Goal: Obtain resource: Obtain resource

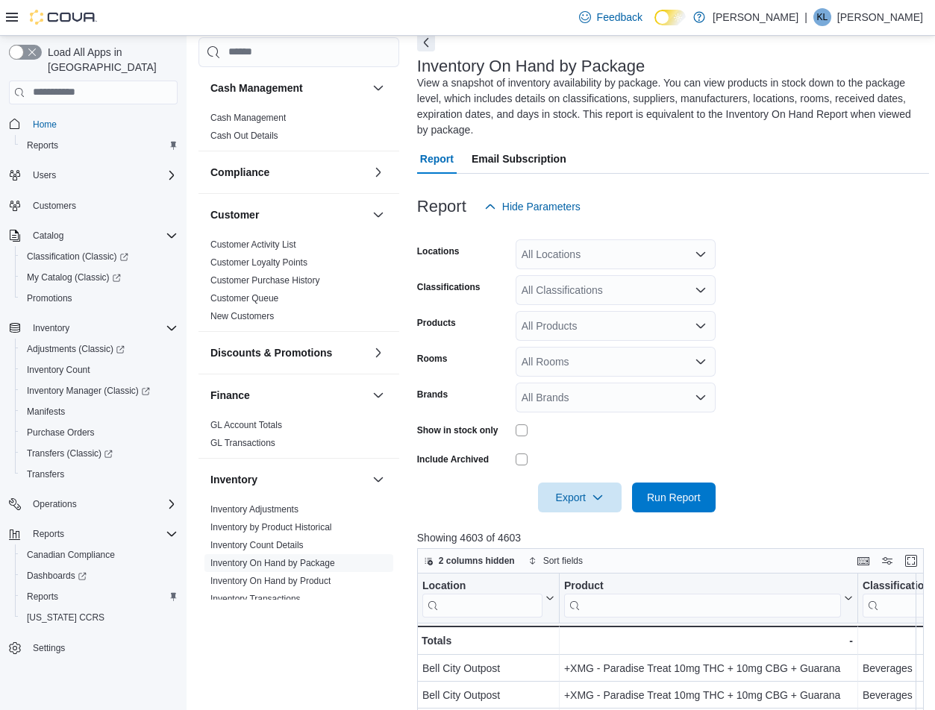
scroll to position [739, 0]
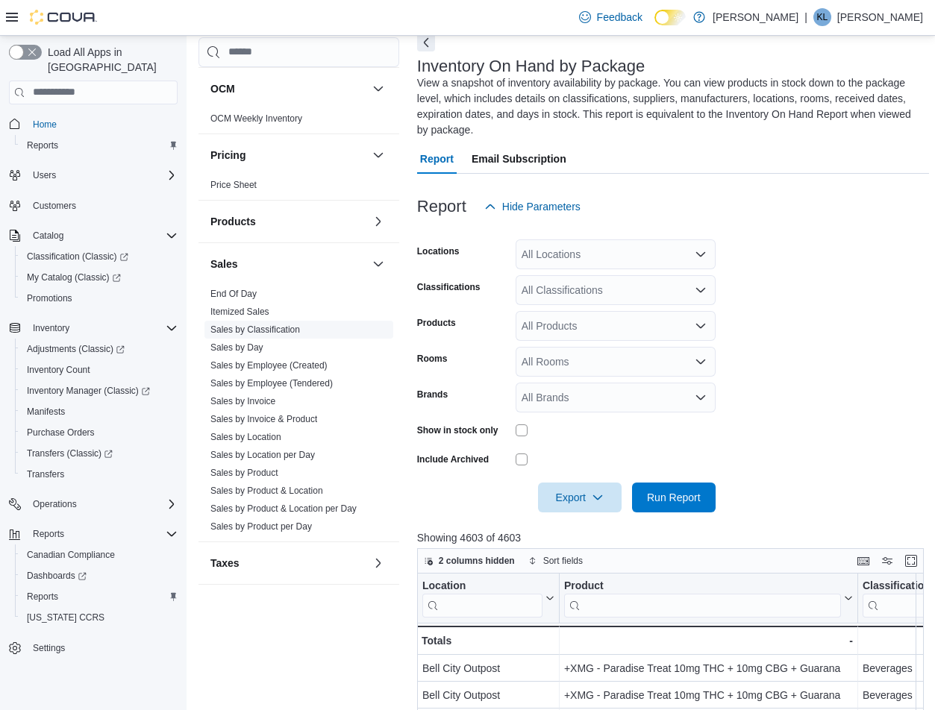
click at [273, 331] on link "Sales by Classification" at bounding box center [255, 330] width 90 height 10
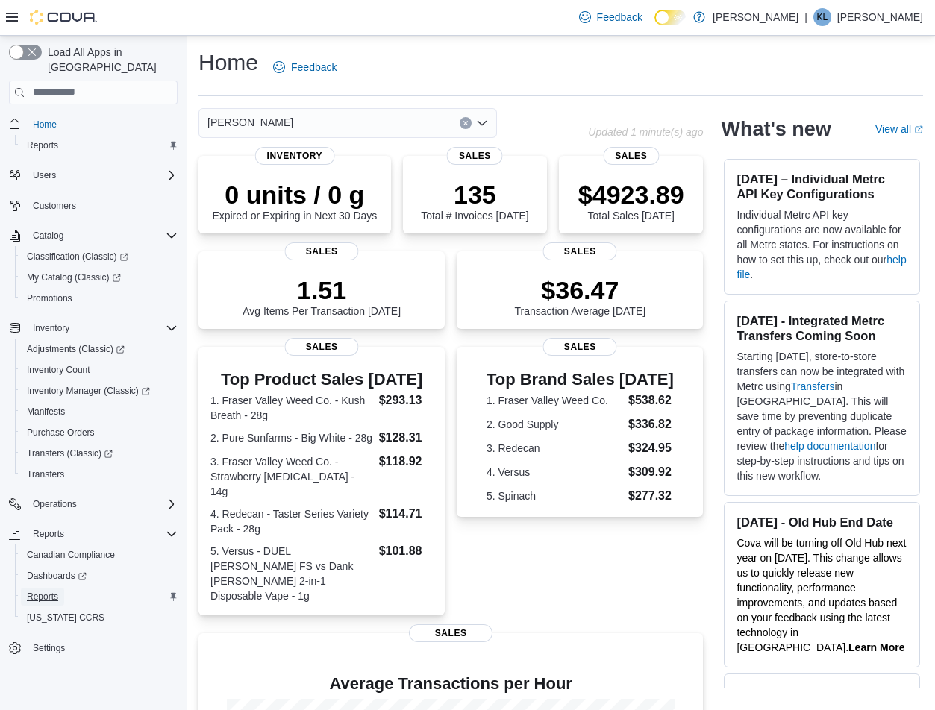
click at [43, 588] on span "Reports" at bounding box center [42, 597] width 31 height 18
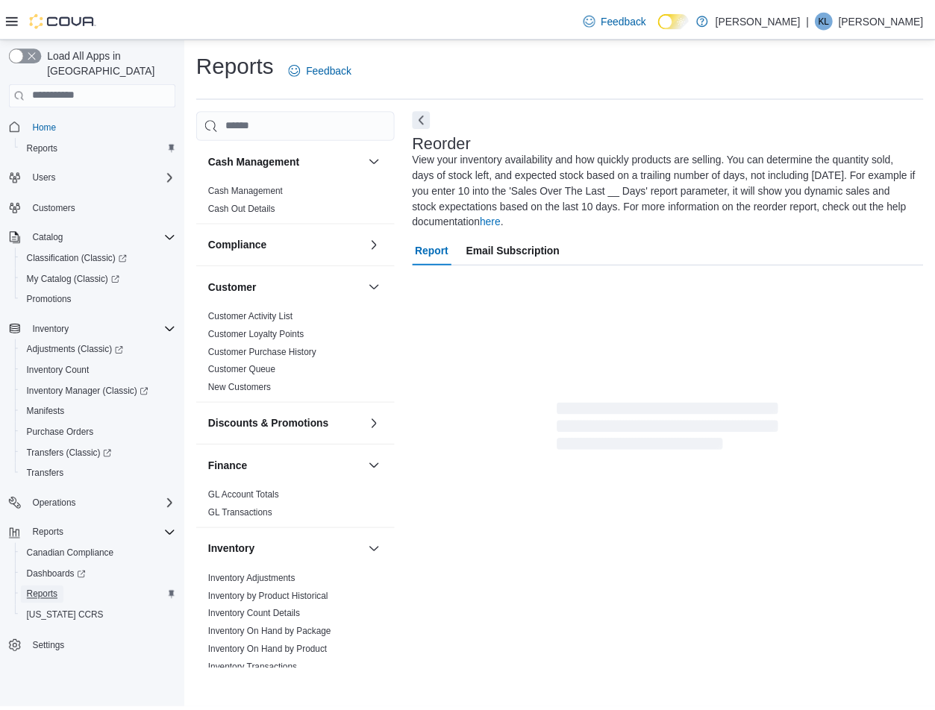
scroll to position [373, 0]
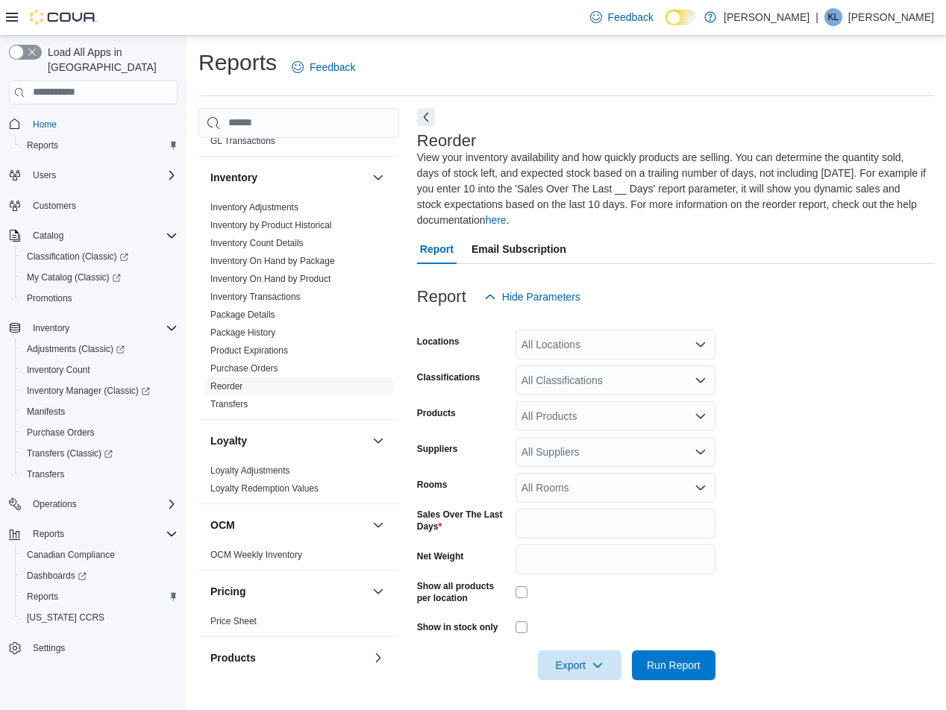
click at [812, 496] on form "Locations All Locations Classifications All Classifications Products All Produc…" at bounding box center [675, 496] width 517 height 369
click at [680, 669] on span "Run Report" at bounding box center [674, 664] width 54 height 15
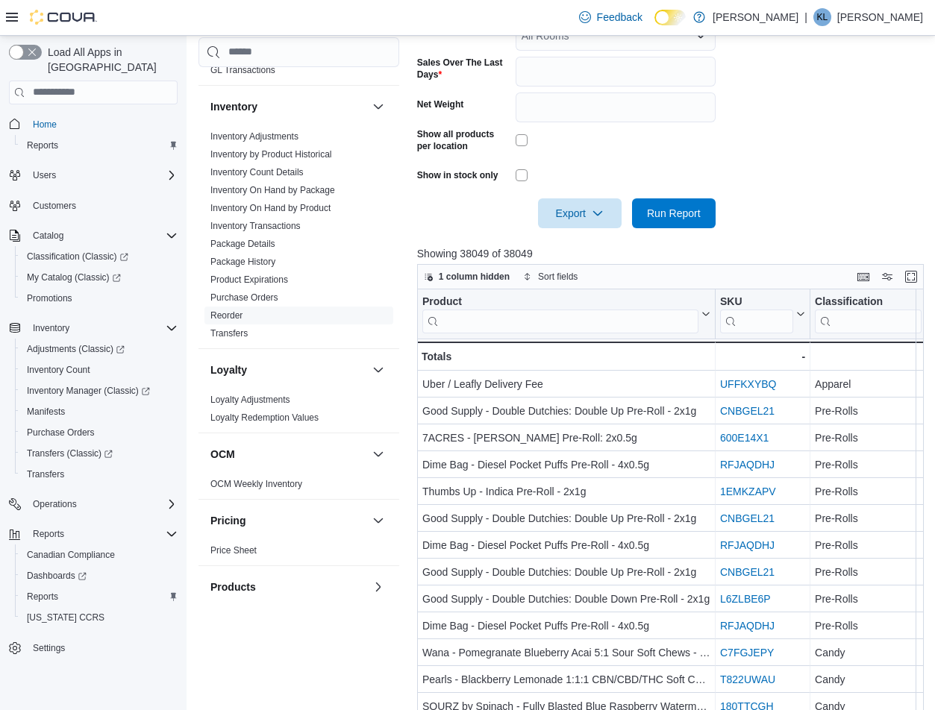
scroll to position [522, 0]
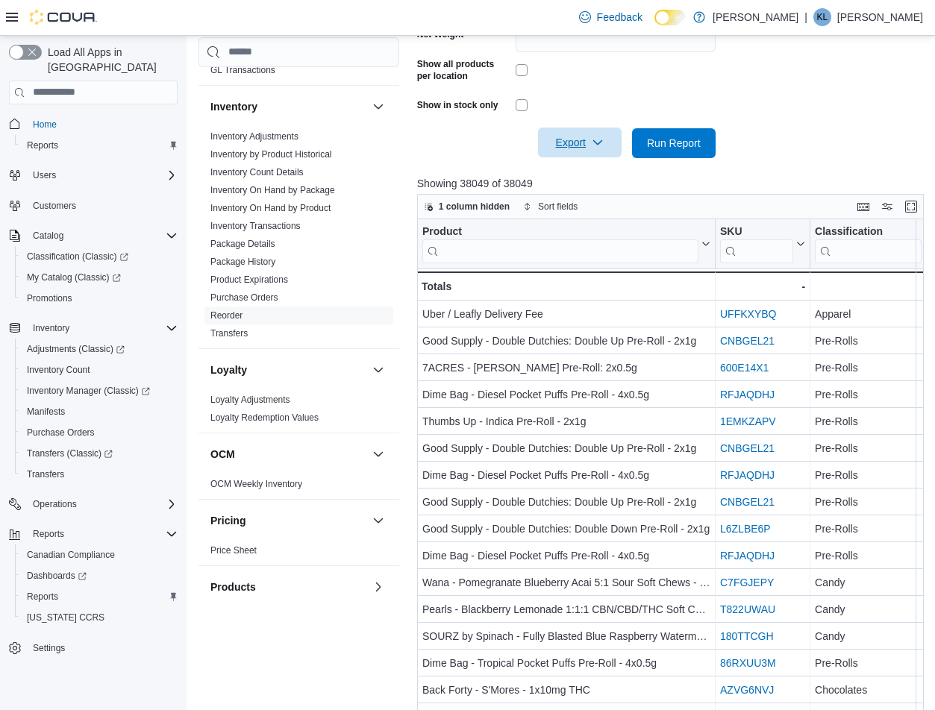
click at [573, 131] on span "Export" at bounding box center [580, 143] width 66 height 30
click at [590, 176] on span "Export to Excel" at bounding box center [581, 173] width 67 height 12
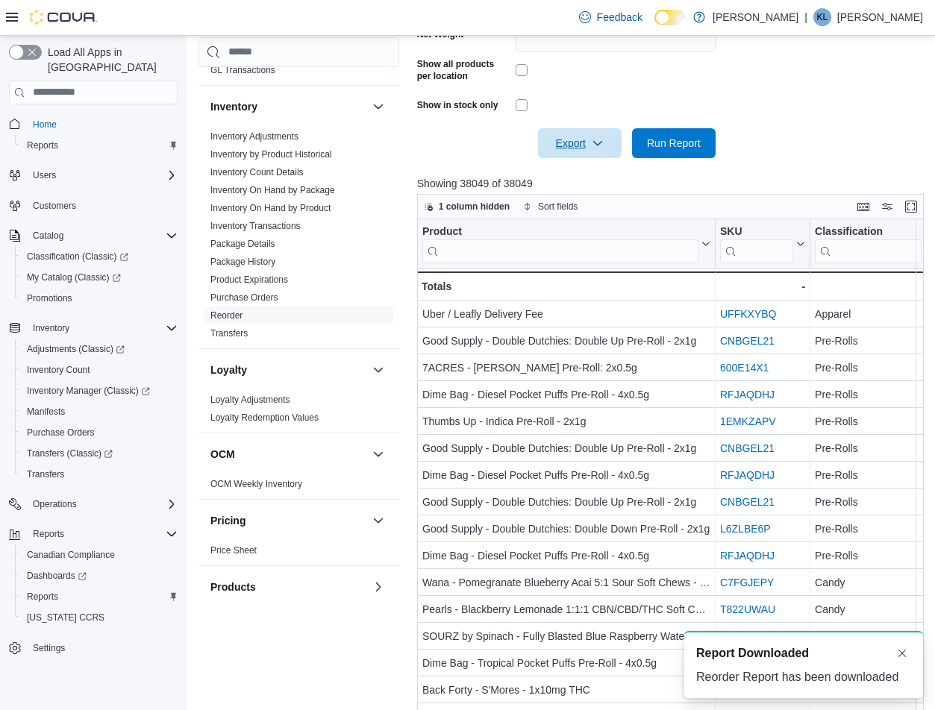
scroll to position [0, 0]
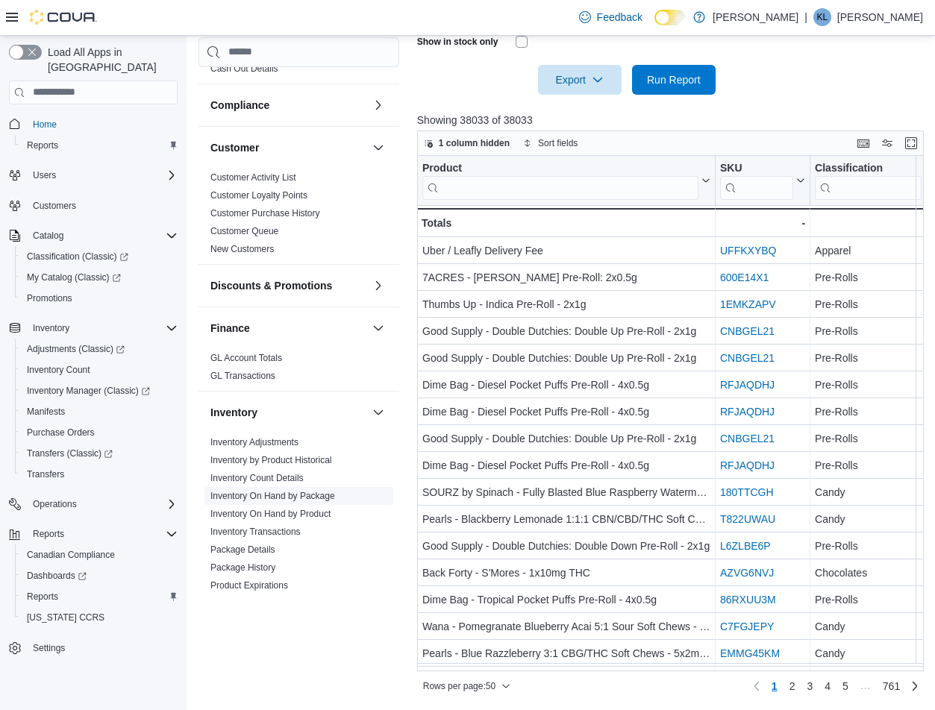
scroll to position [291, 0]
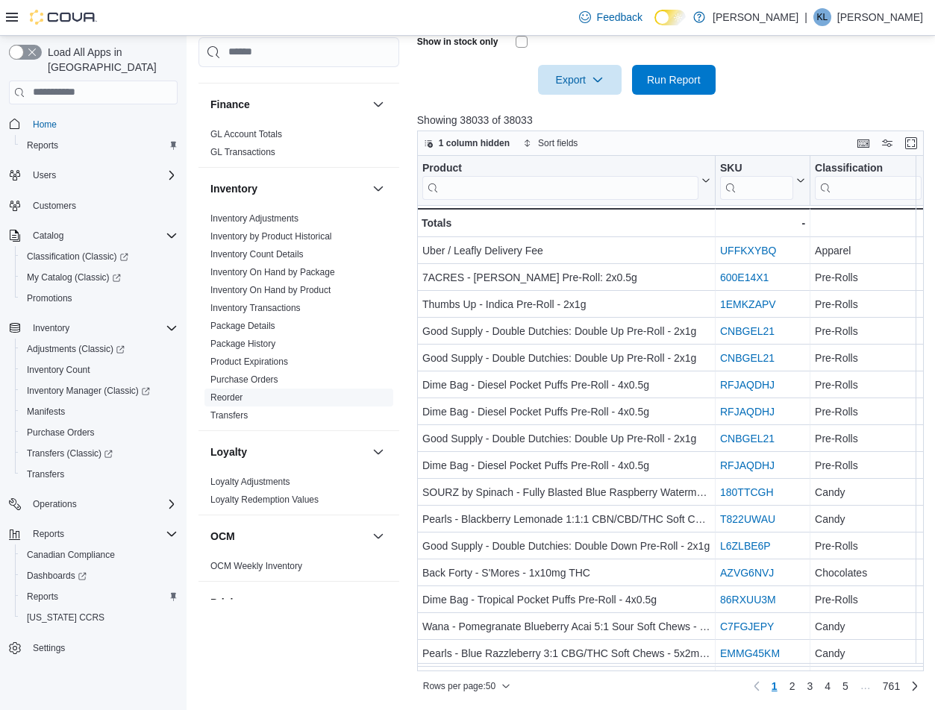
click at [227, 398] on link "Reorder" at bounding box center [226, 397] width 32 height 10
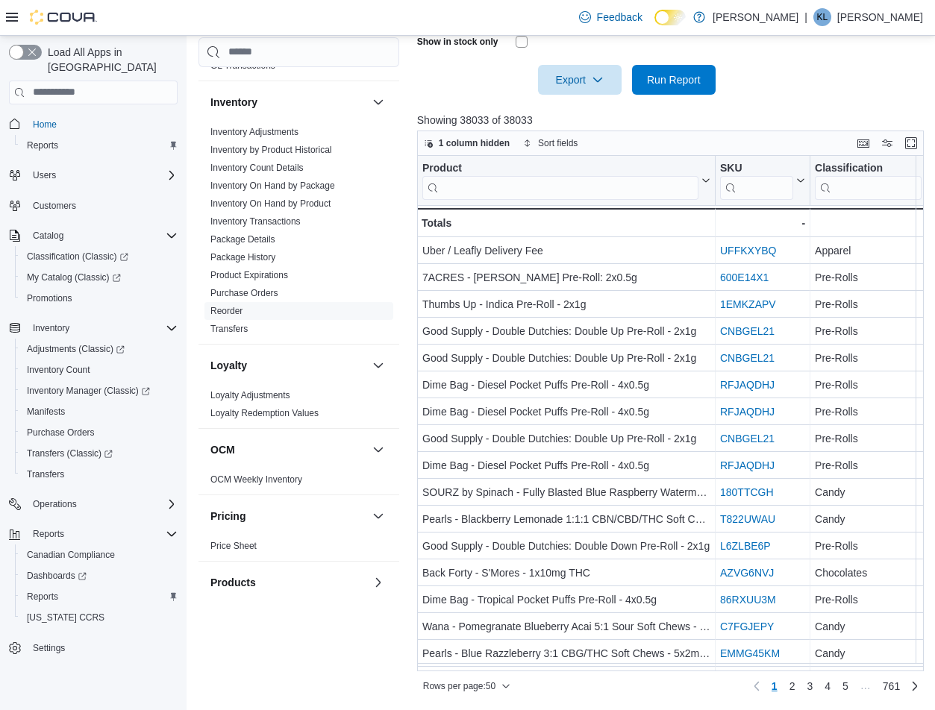
scroll to position [589, 0]
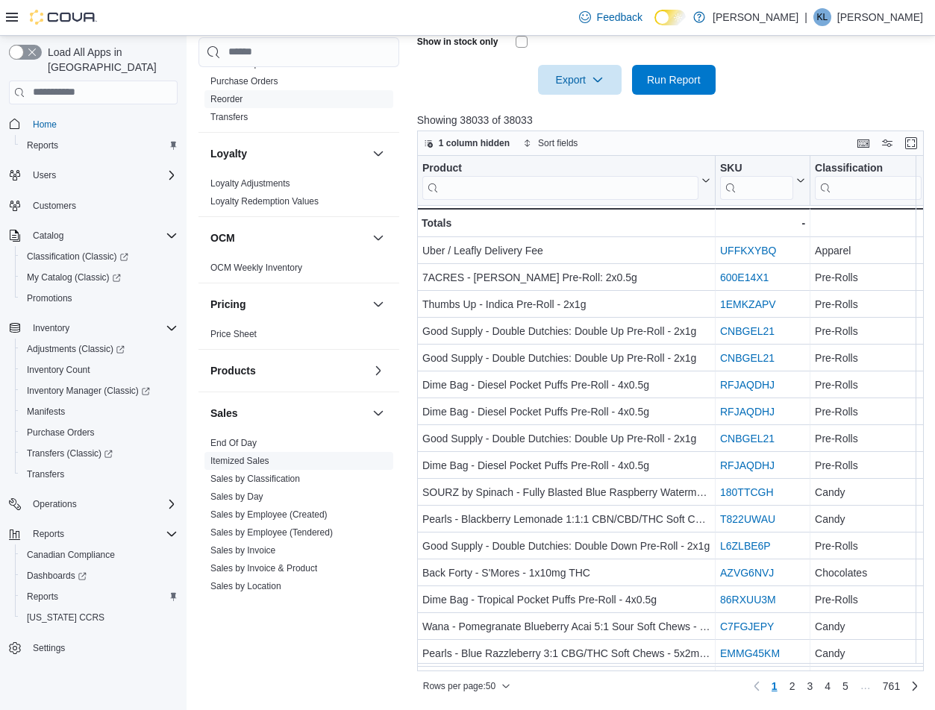
click at [264, 469] on span "Itemized Sales" at bounding box center [298, 461] width 189 height 18
click at [265, 476] on link "Sales by Classification" at bounding box center [255, 479] width 90 height 10
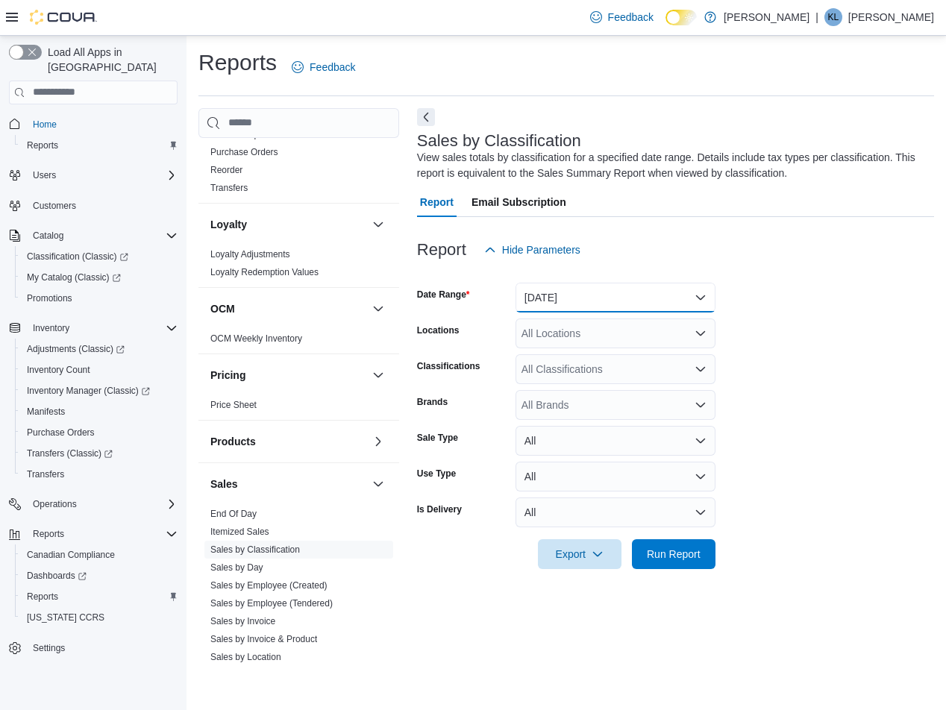
click at [611, 301] on button "Yesterday" at bounding box center [616, 298] width 200 height 30
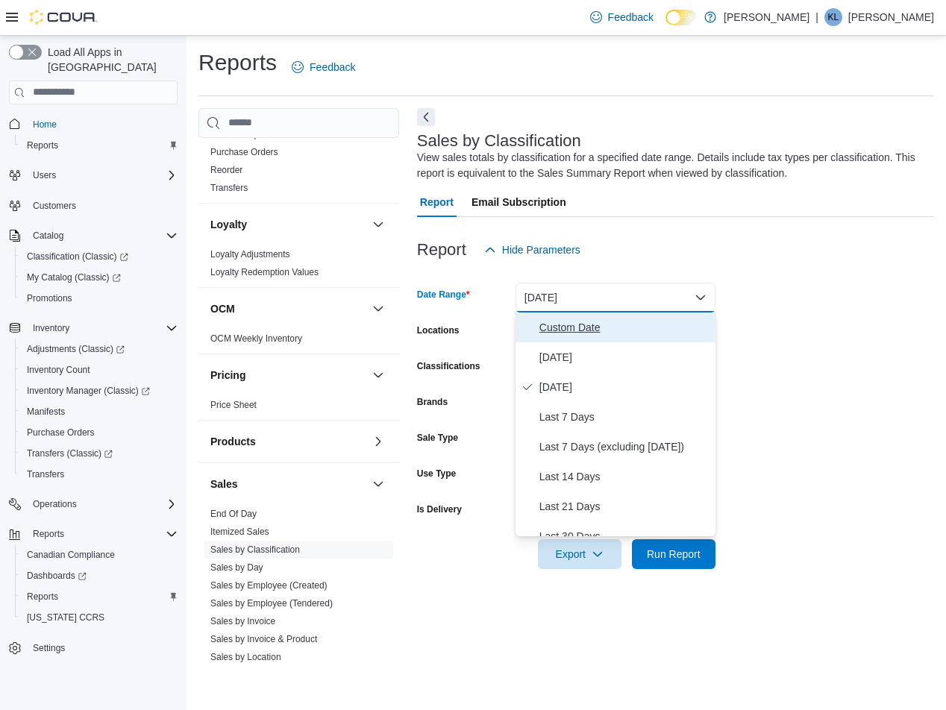
click at [597, 316] on button "Custom Date" at bounding box center [616, 328] width 200 height 30
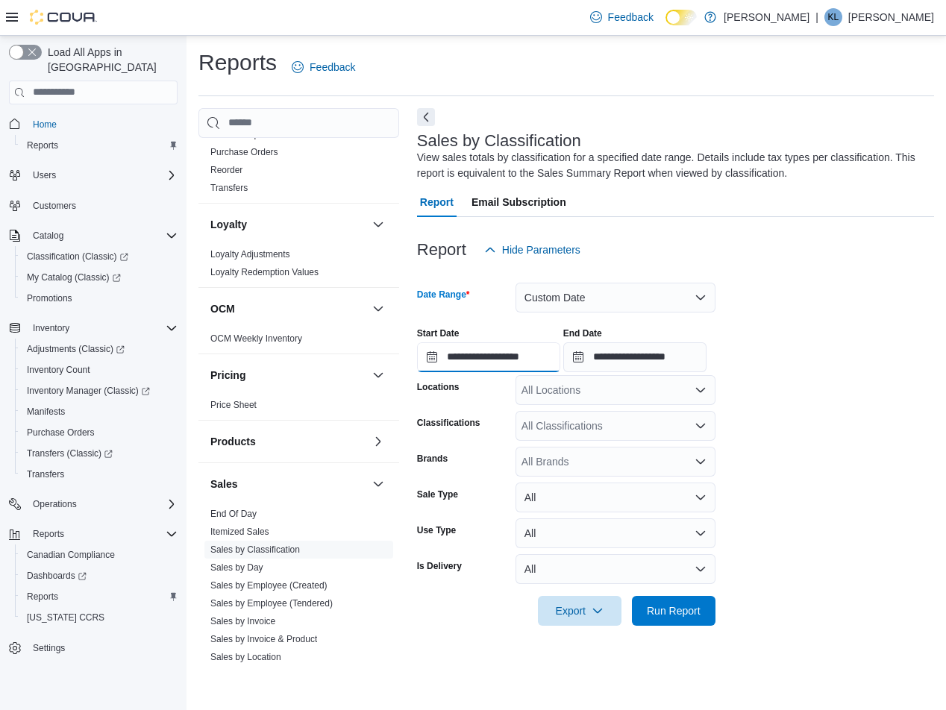
click at [509, 354] on input "**********" at bounding box center [488, 357] width 143 height 30
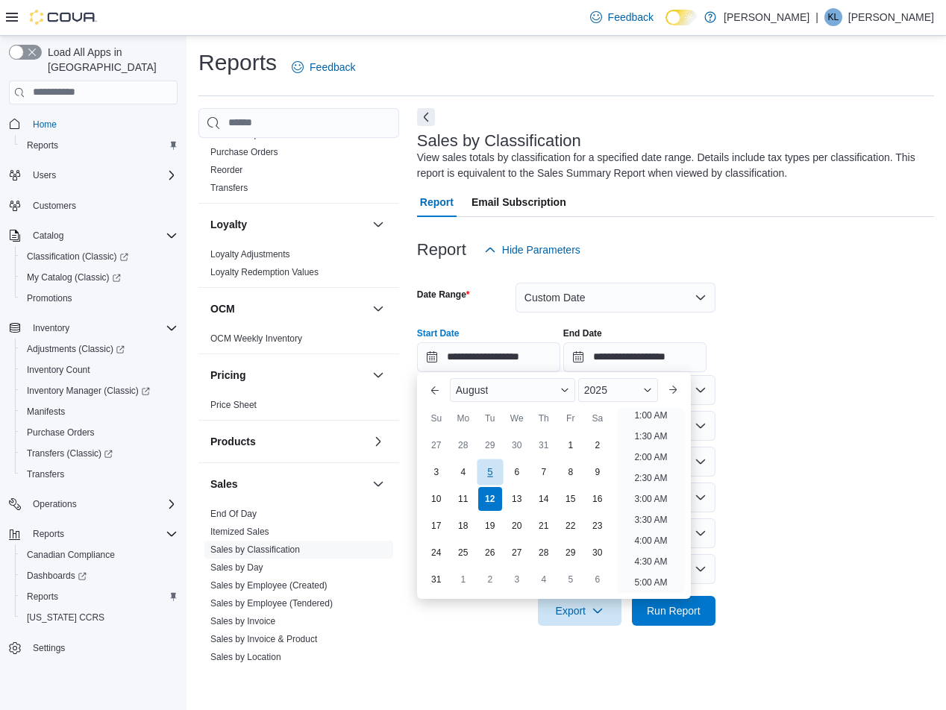
click at [486, 473] on div "5" at bounding box center [490, 472] width 26 height 26
type input "**********"
click at [804, 404] on form "**********" at bounding box center [675, 445] width 517 height 361
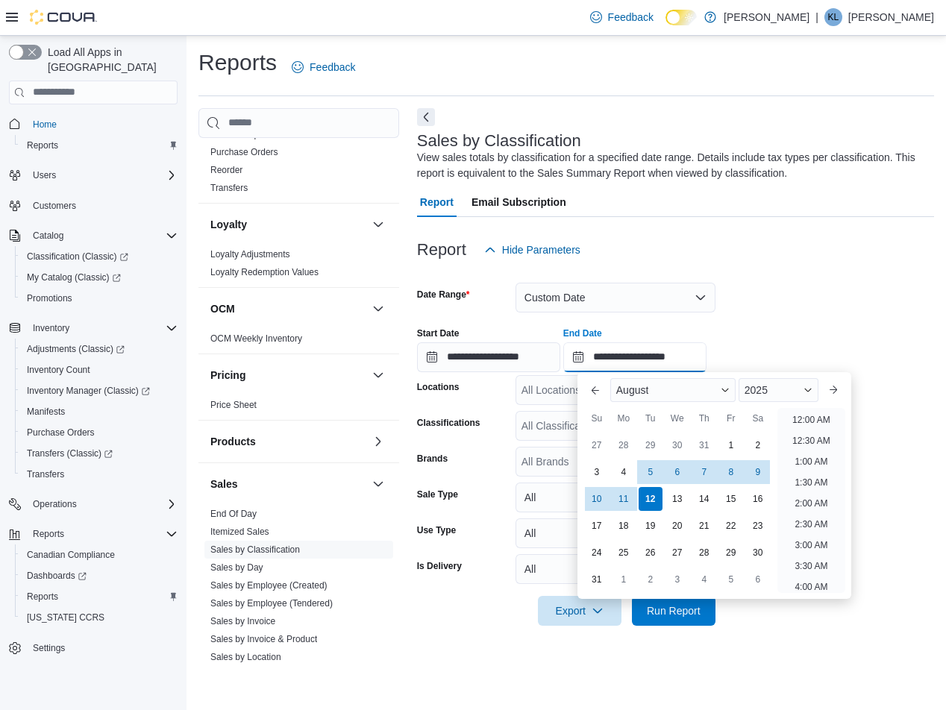
click at [691, 363] on input "**********" at bounding box center [634, 357] width 143 height 30
drag, startPoint x: 624, startPoint y: 501, endPoint x: 642, endPoint y: 484, distance: 23.7
click at [627, 500] on div "11" at bounding box center [624, 499] width 24 height 24
type input "**********"
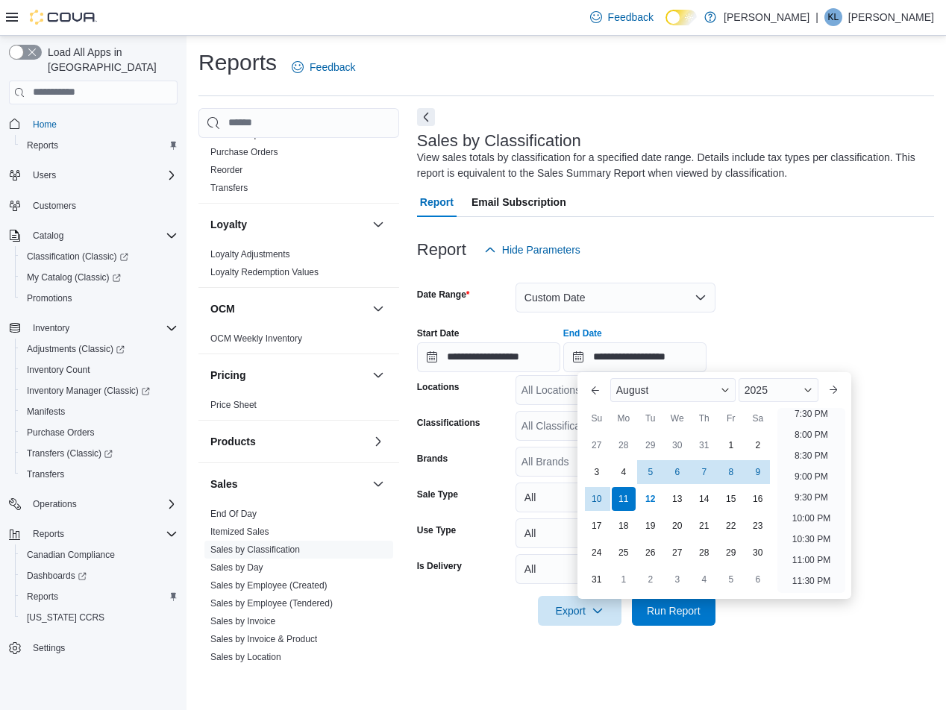
click at [792, 342] on div "**********" at bounding box center [675, 344] width 517 height 57
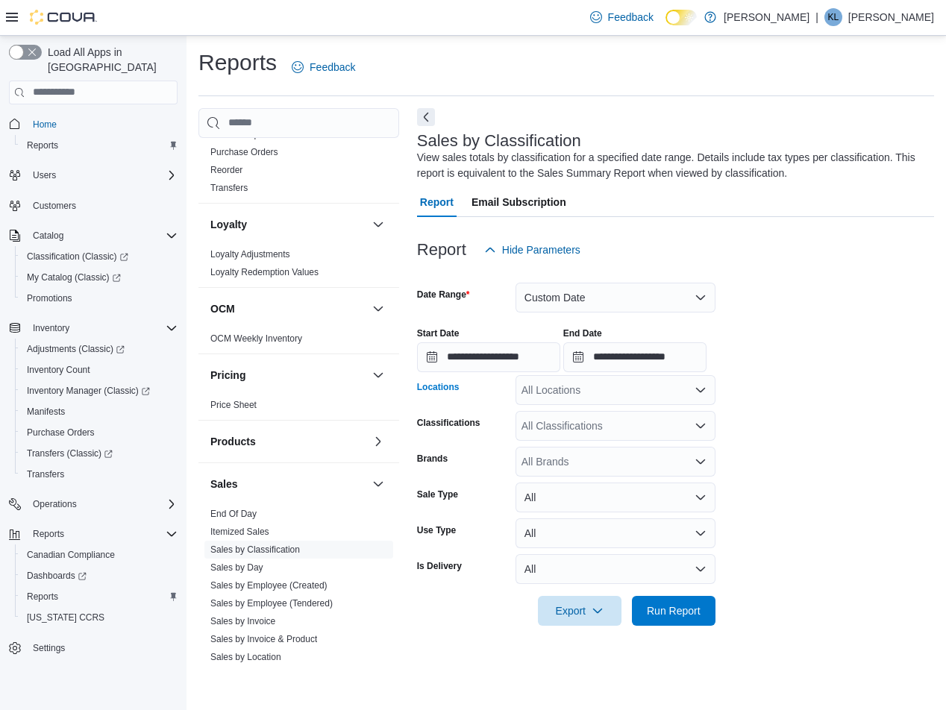
click at [635, 398] on div "All Locations" at bounding box center [616, 390] width 200 height 30
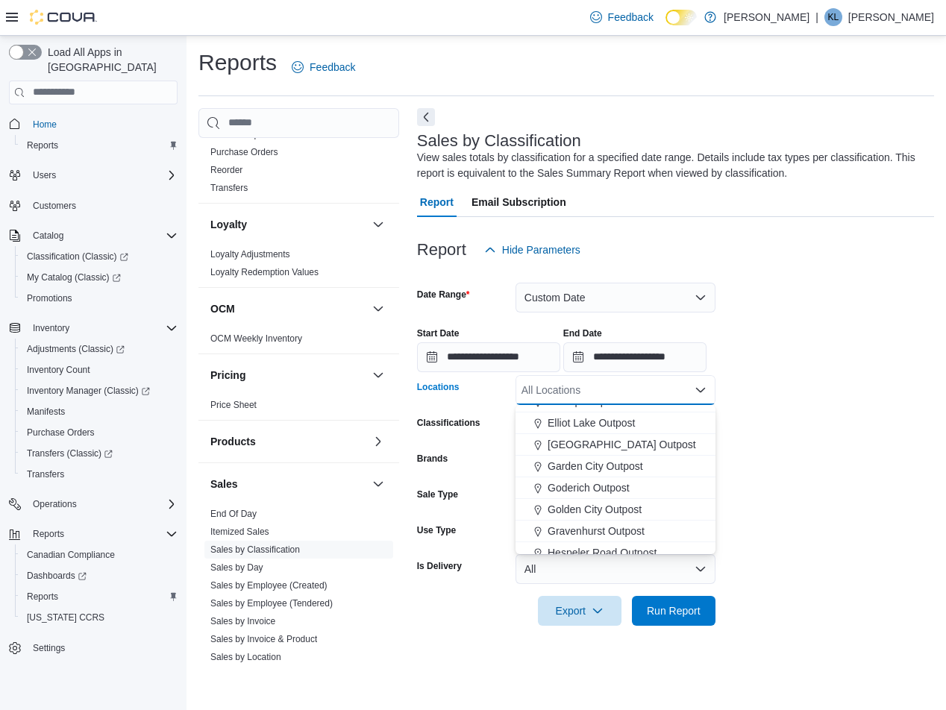
scroll to position [149, 0]
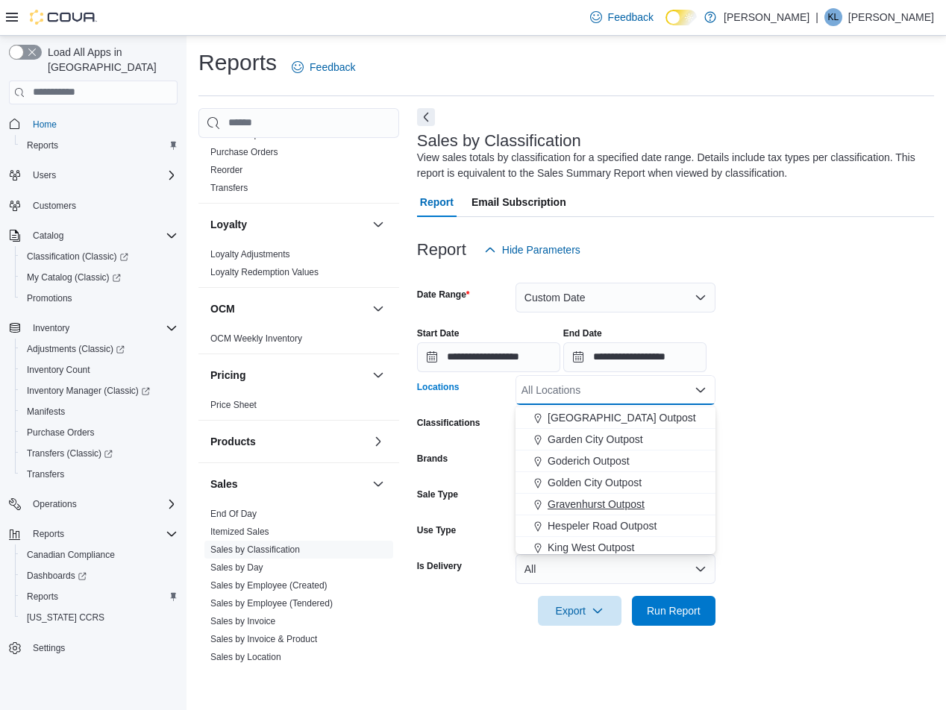
click at [590, 508] on span "Gravenhurst Outpost" at bounding box center [596, 504] width 97 height 15
click at [601, 499] on span "Hespeler Road Outpost" at bounding box center [602, 504] width 109 height 15
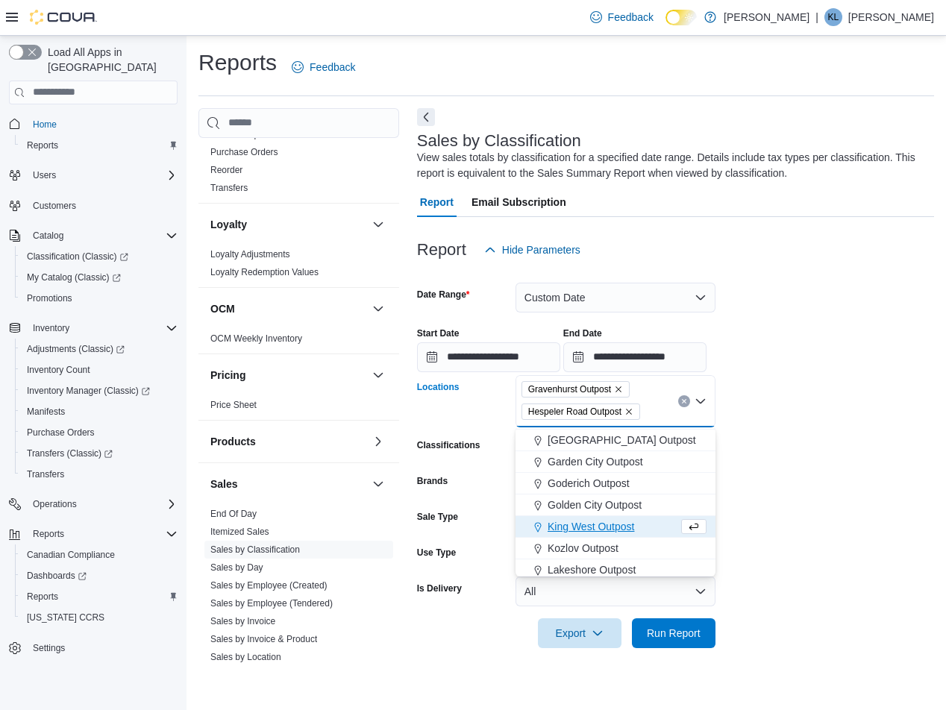
click at [628, 412] on icon "Remove Hespeler Road Outpost from selection in this group" at bounding box center [628, 411] width 9 height 9
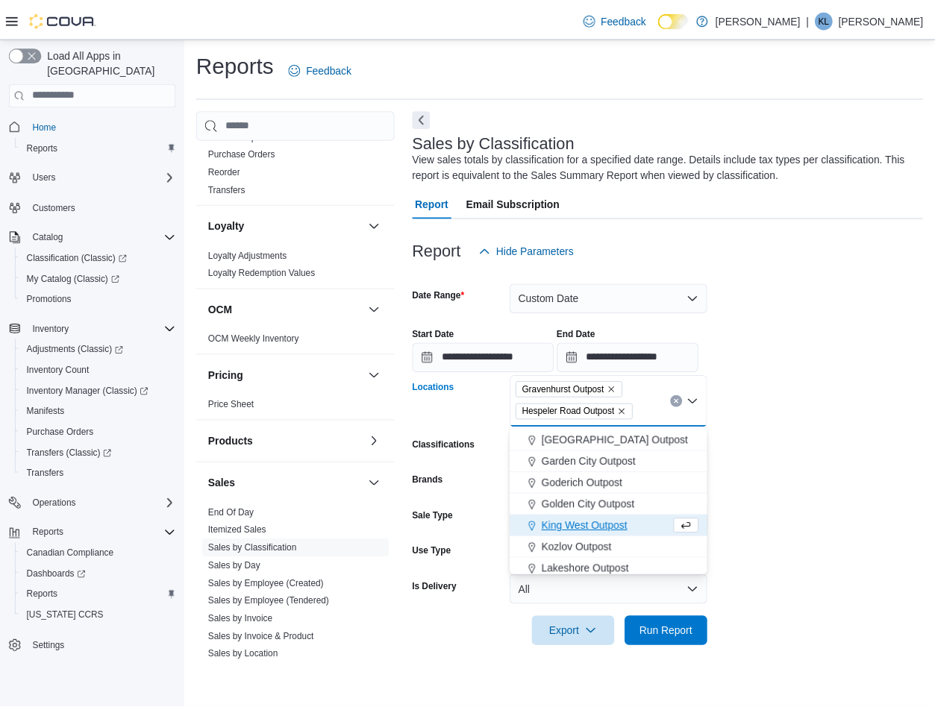
scroll to position [0, 0]
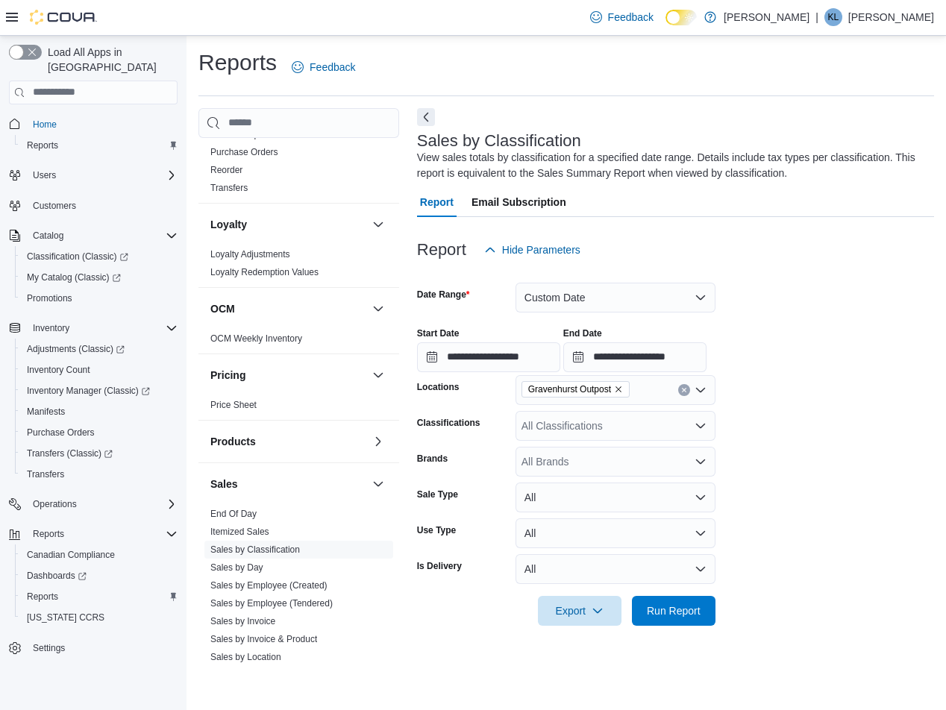
click at [804, 418] on form "**********" at bounding box center [675, 445] width 517 height 361
click at [690, 618] on span "Run Report" at bounding box center [674, 610] width 54 height 15
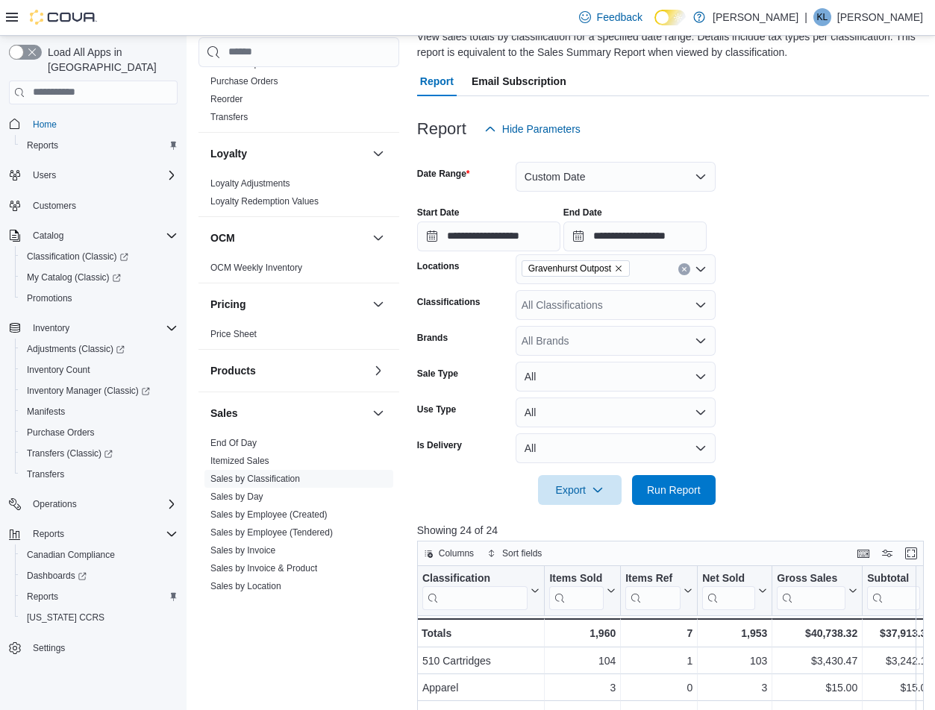
scroll to position [224, 0]
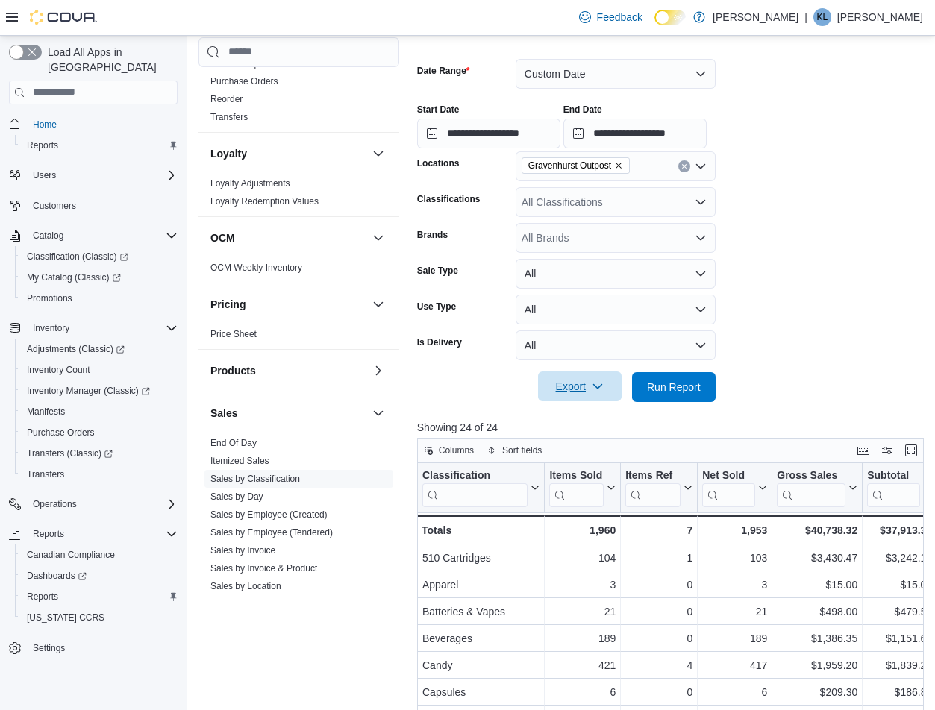
click at [597, 390] on icon "button" at bounding box center [598, 387] width 12 height 12
click at [580, 416] on span "Export to Excel" at bounding box center [581, 417] width 67 height 12
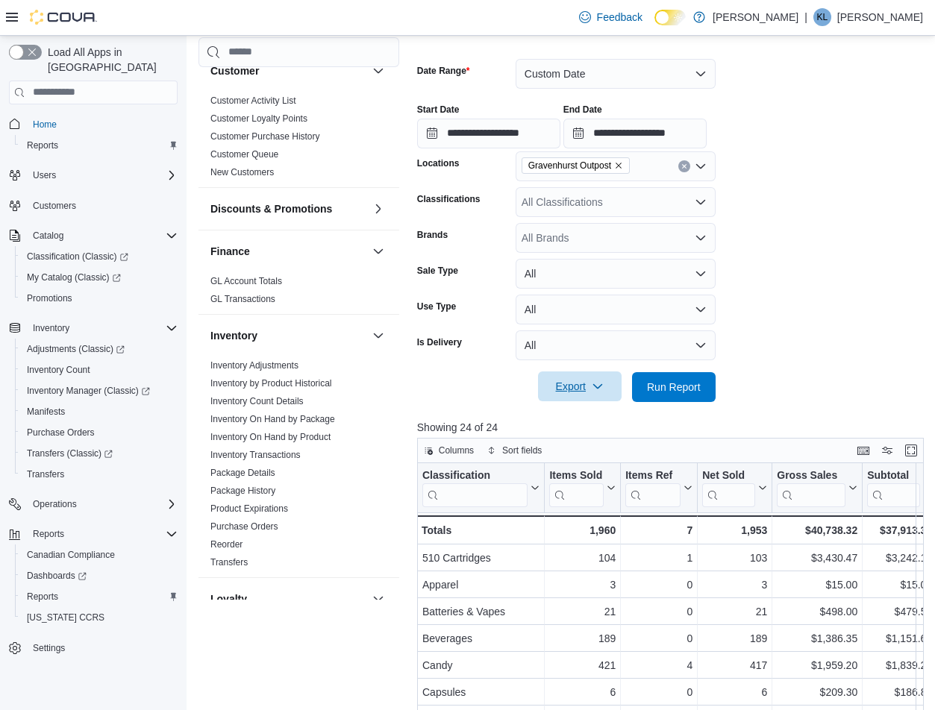
scroll to position [142, 0]
click at [305, 419] on link "Inventory On Hand by Package" at bounding box center [272, 421] width 125 height 10
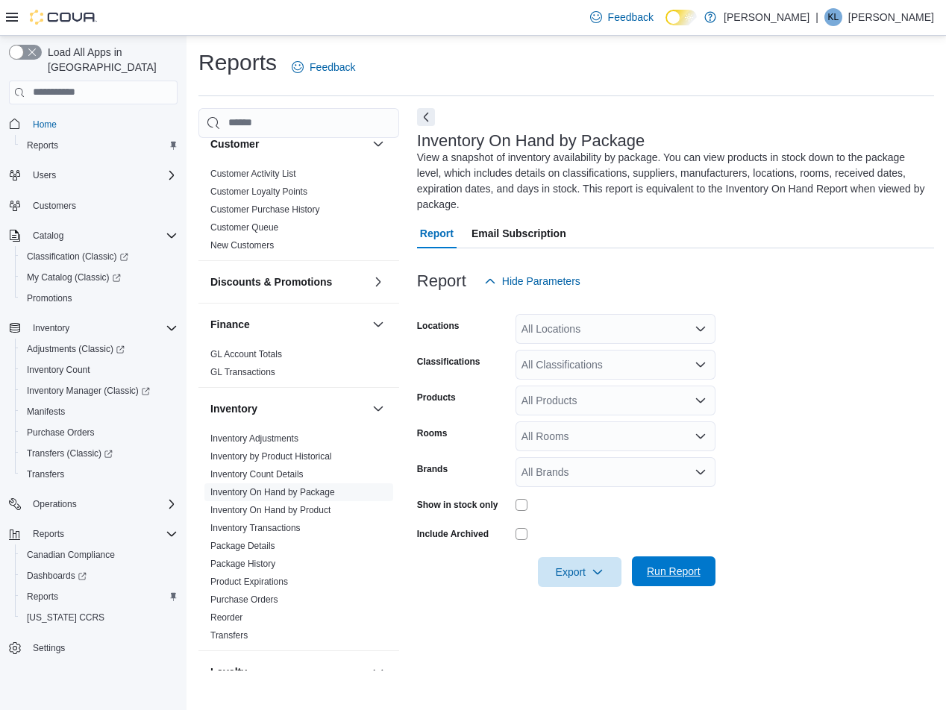
click at [674, 564] on span "Run Report" at bounding box center [674, 572] width 66 height 30
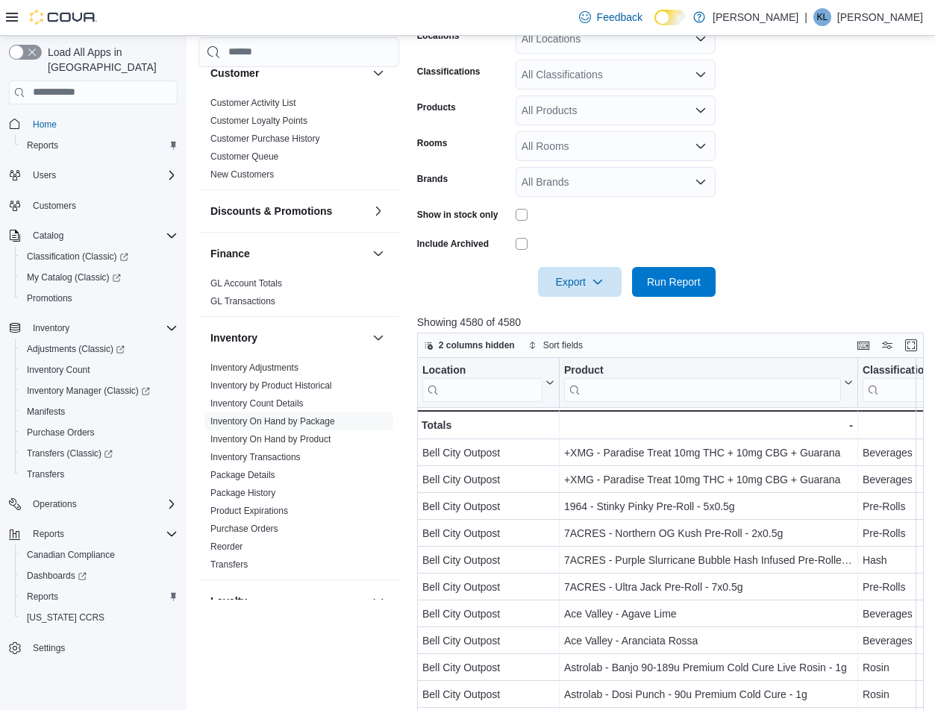
scroll to position [298, 0]
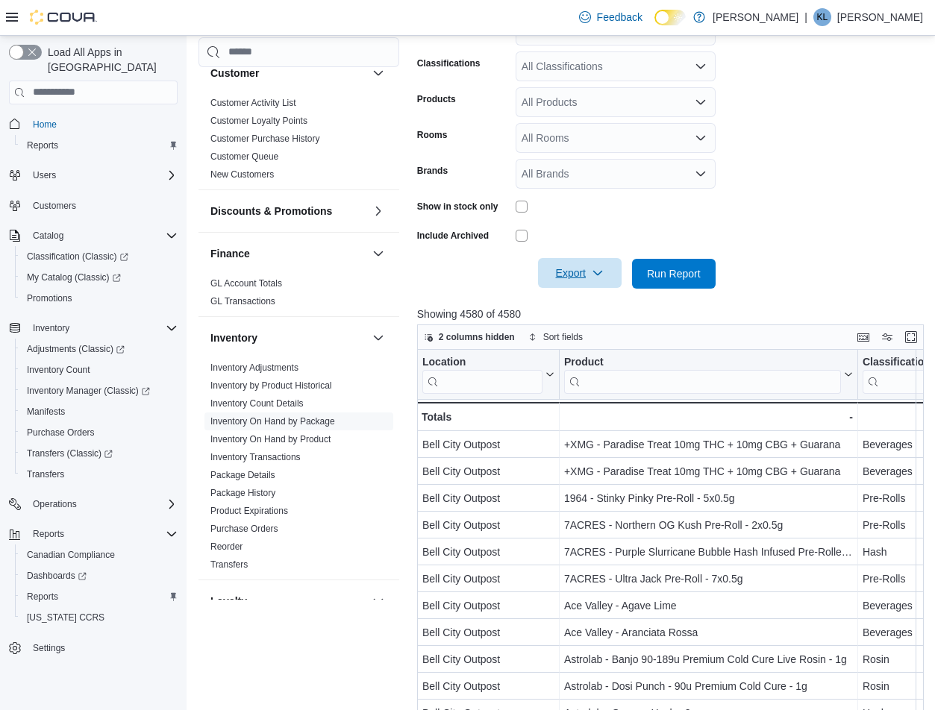
click at [580, 273] on span "Export" at bounding box center [580, 273] width 66 height 30
click at [585, 298] on span "Export to Excel" at bounding box center [581, 304] width 67 height 12
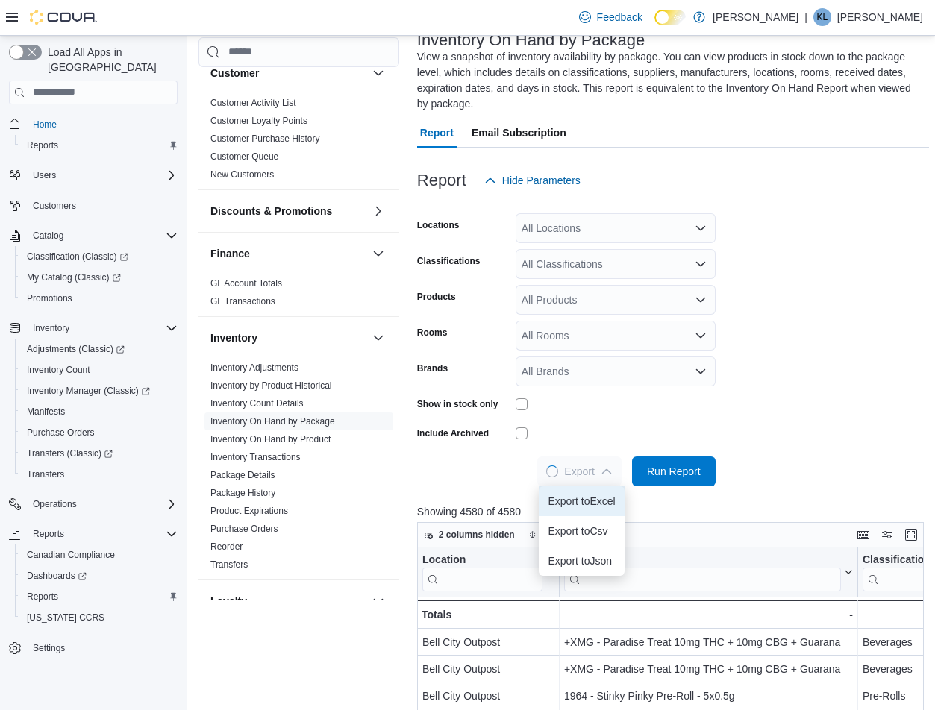
scroll to position [75, 0]
